Goal: Navigation & Orientation: Understand site structure

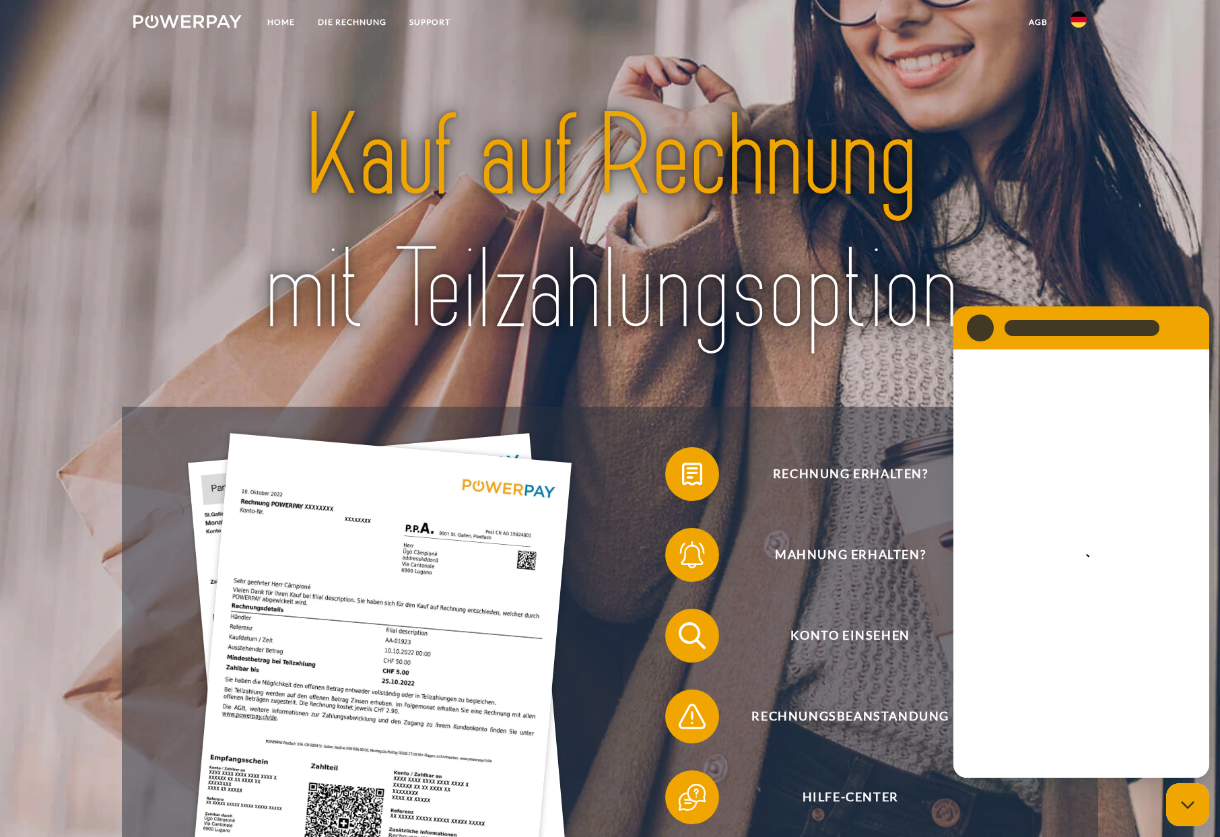
click at [218, 15] on img at bounding box center [187, 21] width 108 height 13
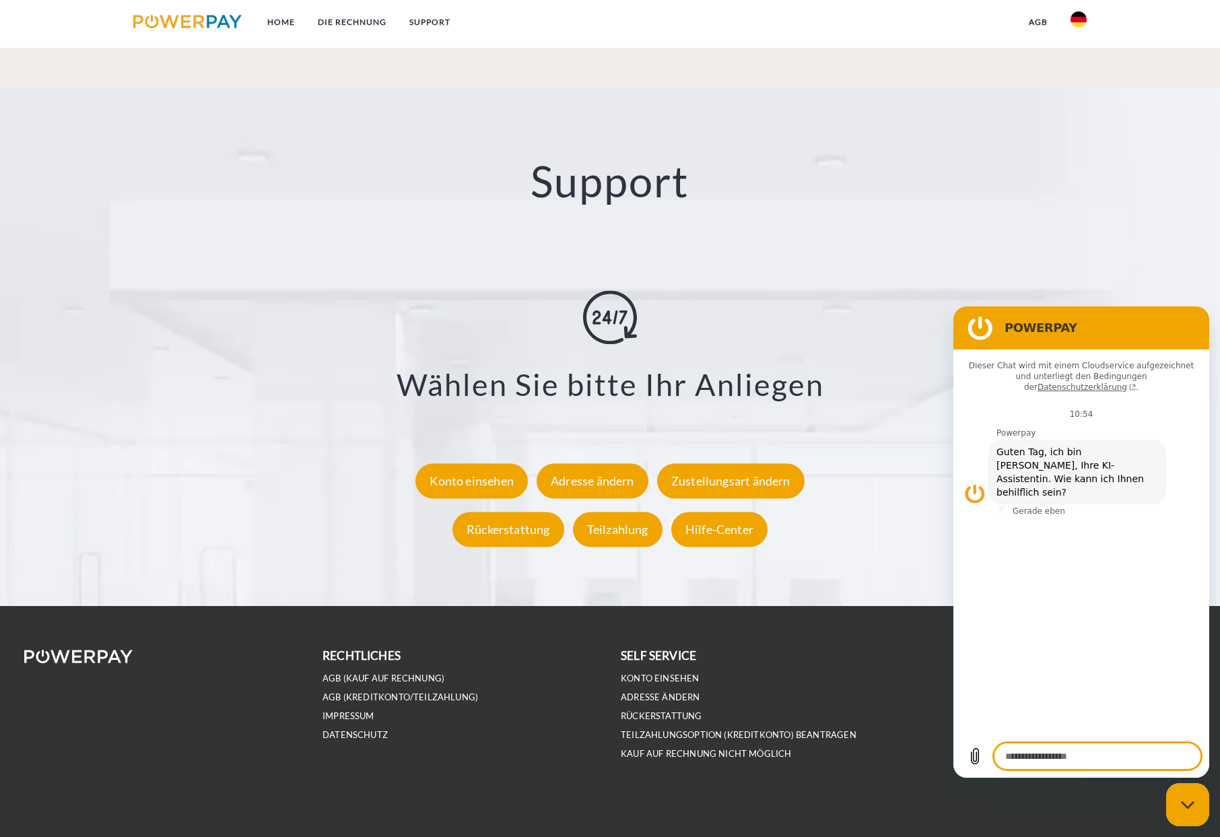
scroll to position [1087, 0]
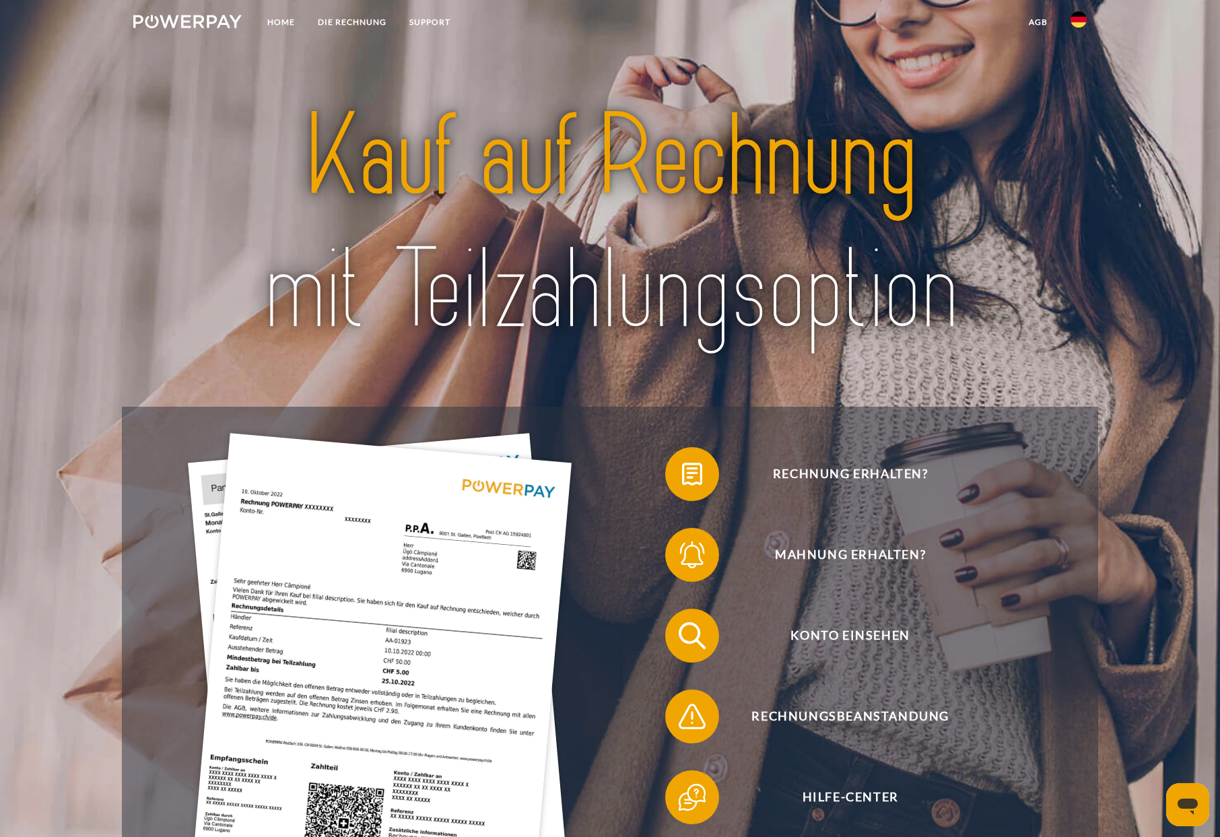
click at [182, 24] on img at bounding box center [187, 21] width 108 height 13
